Goal: Information Seeking & Learning: Learn about a topic

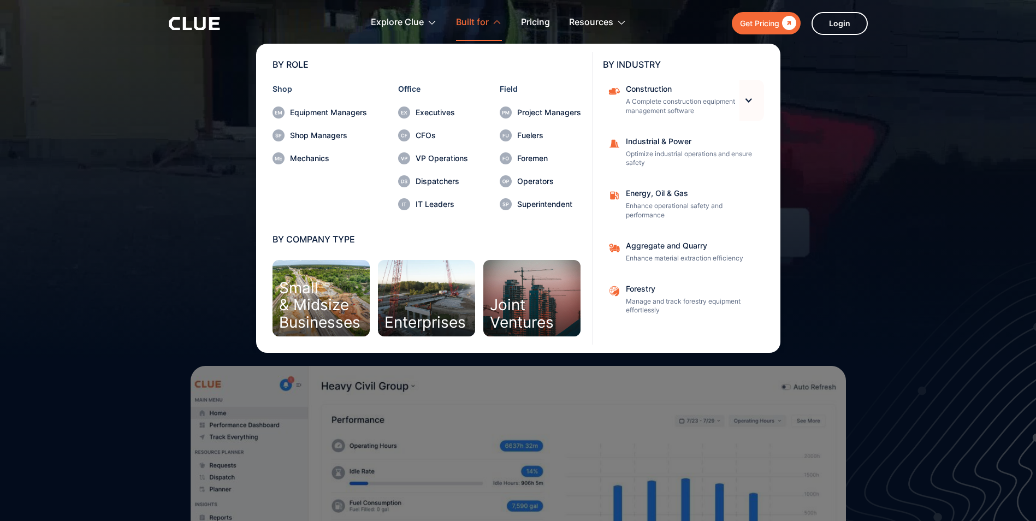
click at [745, 99] on div at bounding box center [747, 100] width 9 height 9
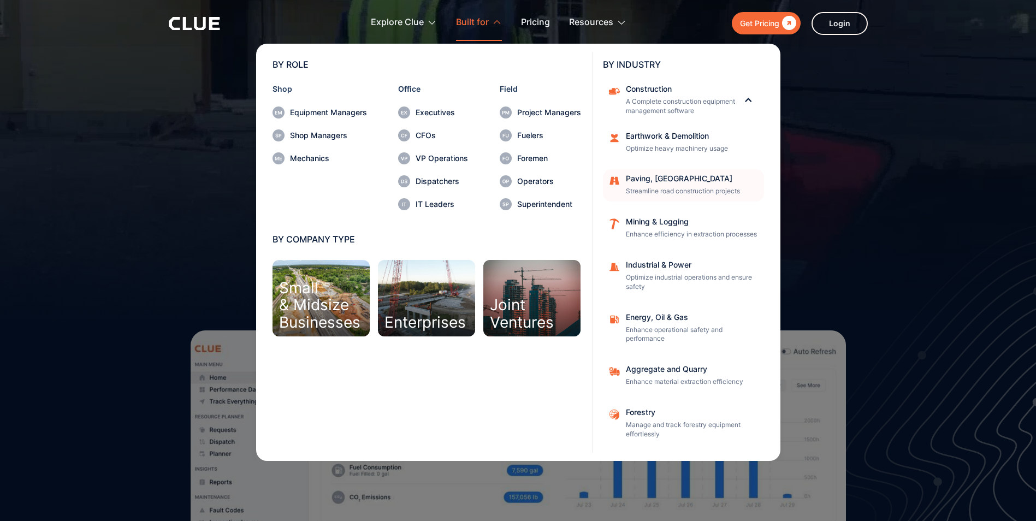
scroll to position [55, 0]
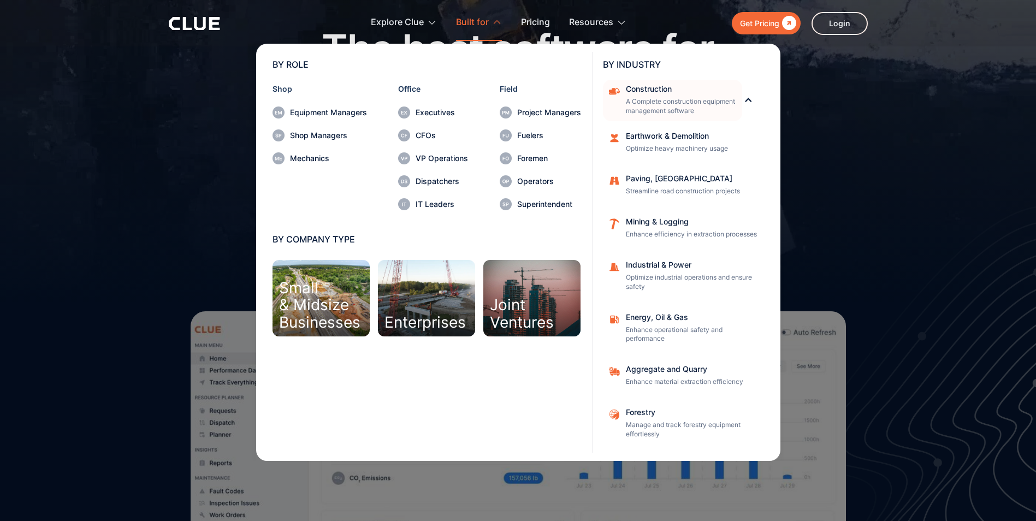
click at [641, 86] on div "Construction" at bounding box center [680, 89] width 109 height 8
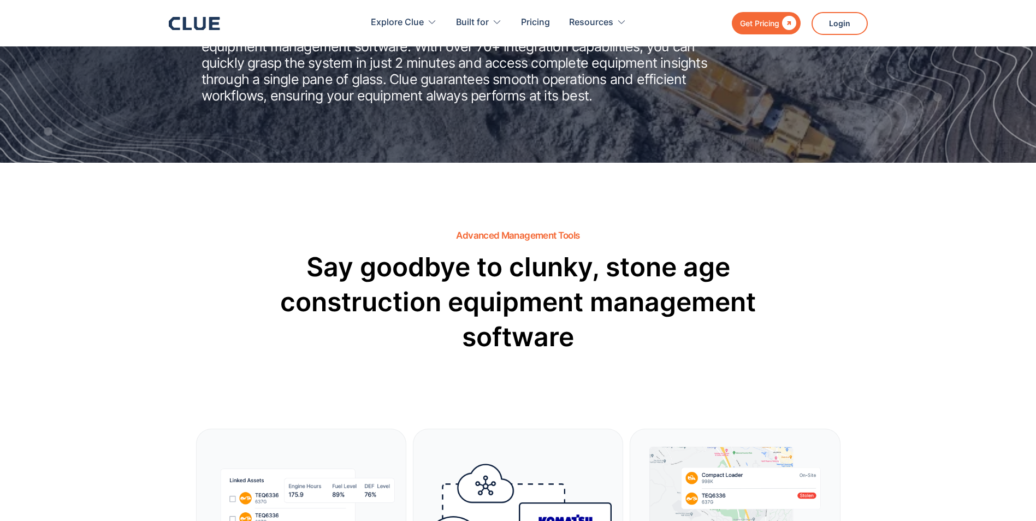
scroll to position [109, 0]
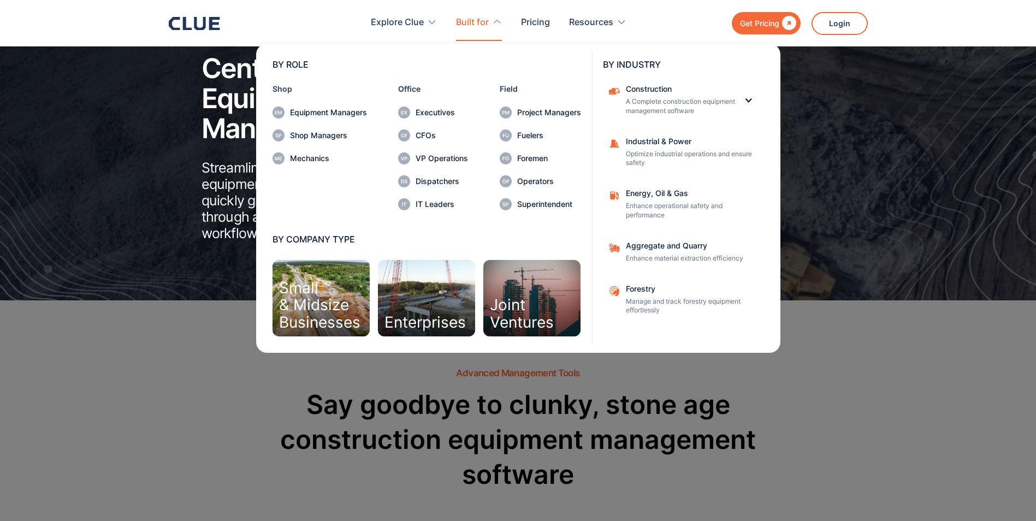
click at [323, 303] on div "Small & Midsize Businesses" at bounding box center [319, 304] width 81 height 51
